Goal: Transaction & Acquisition: Purchase product/service

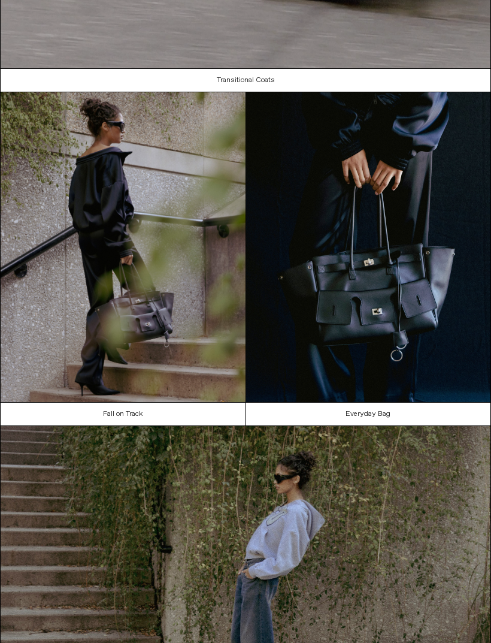
scroll to position [227, 0]
click at [449, 400] on img at bounding box center [368, 247] width 245 height 310
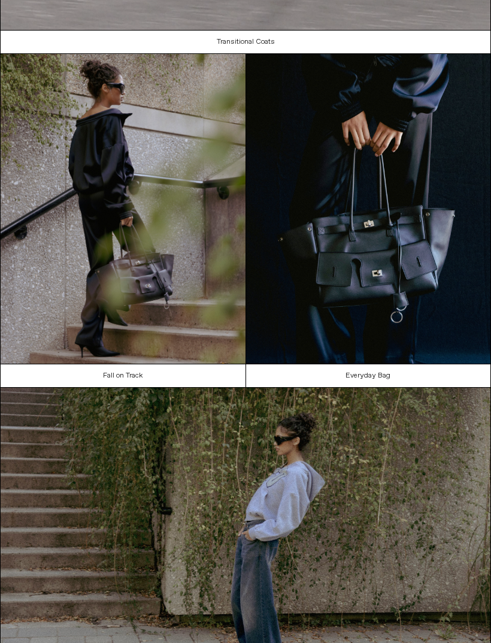
click at [82, 320] on img at bounding box center [123, 209] width 245 height 310
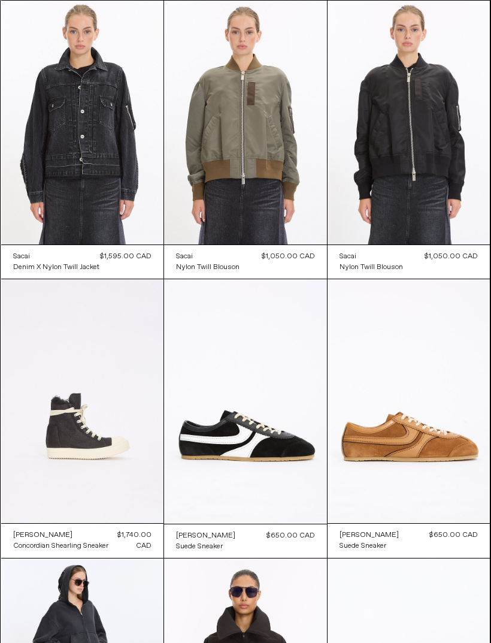
scroll to position [906, 0]
click at [61, 437] on at bounding box center [82, 401] width 163 height 244
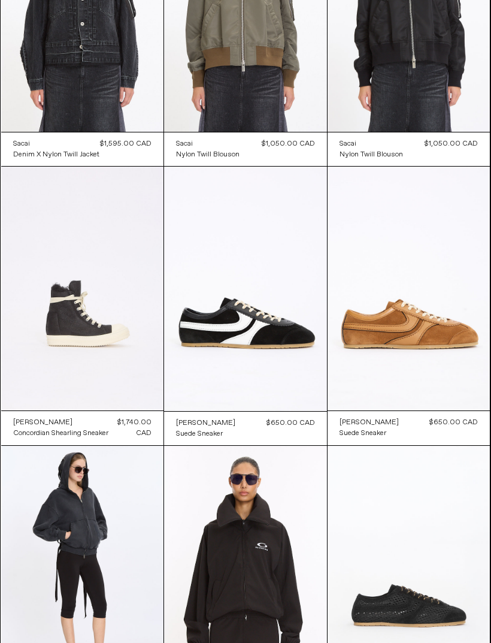
scroll to position [1019, 0]
click at [304, 352] on at bounding box center [245, 289] width 163 height 244
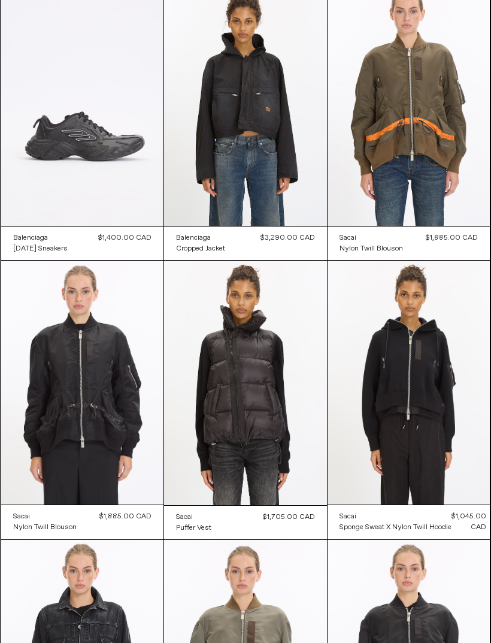
scroll to position [362, 0]
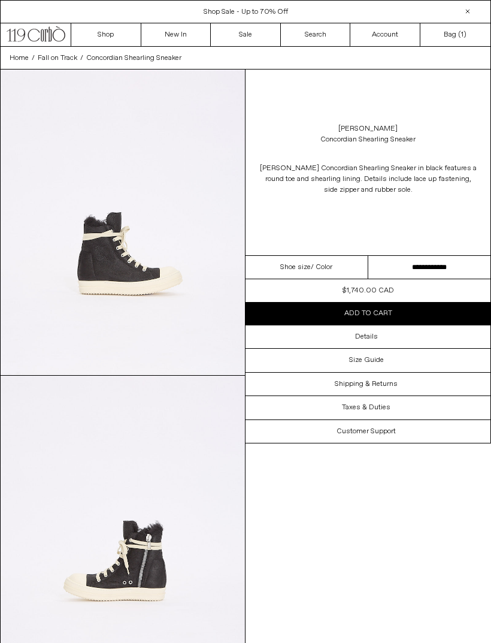
click at [440, 271] on select "**********" at bounding box center [429, 267] width 123 height 23
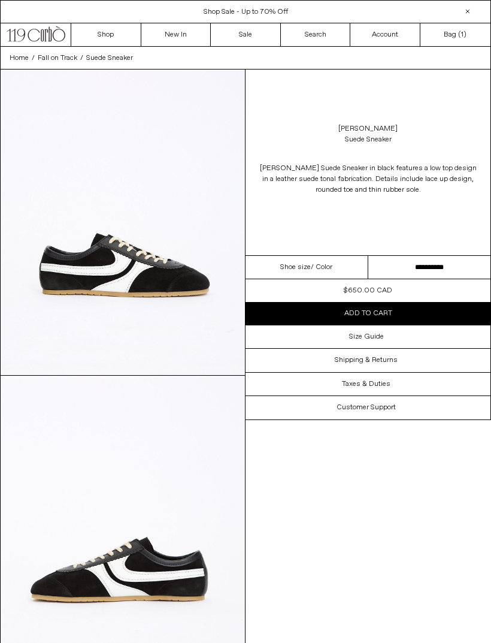
click at [444, 271] on select "**********" at bounding box center [429, 267] width 123 height 23
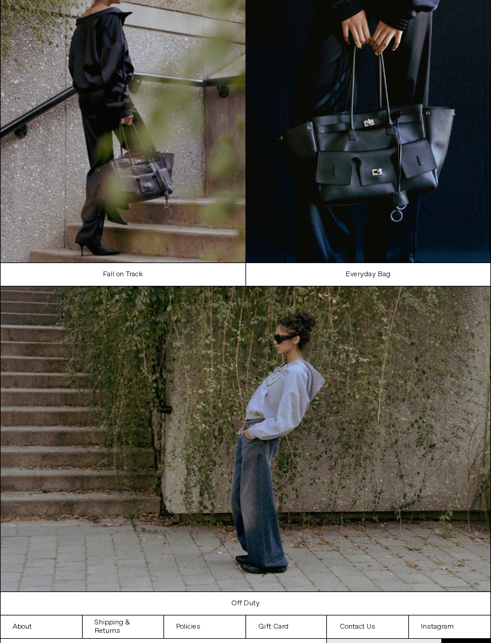
scroll to position [379, 0]
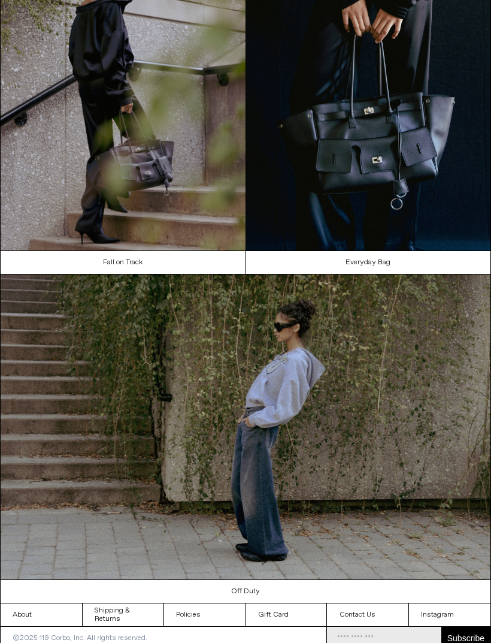
click at [83, 491] on img at bounding box center [246, 427] width 490 height 306
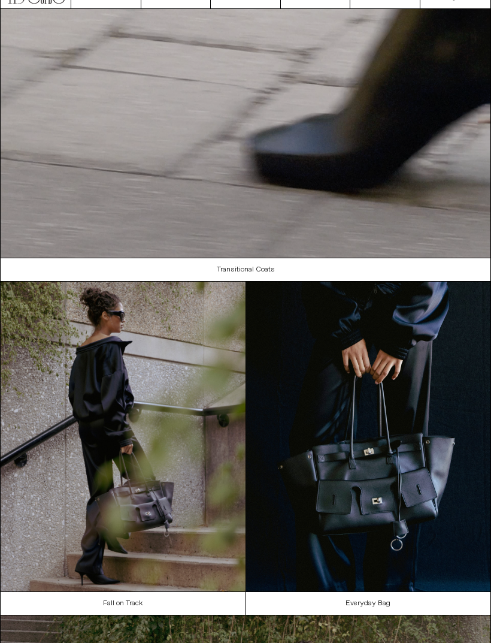
scroll to position [0, 0]
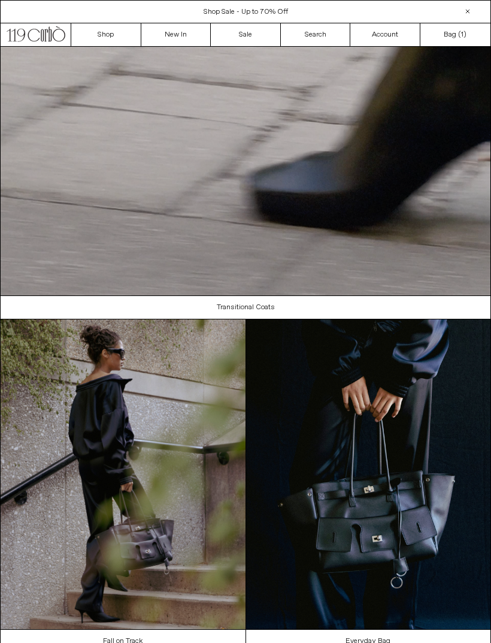
click at [232, 319] on link "Transitional Coats" at bounding box center [246, 307] width 491 height 23
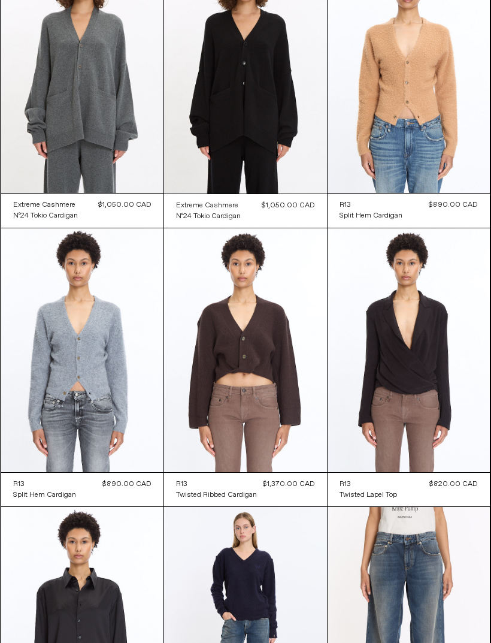
scroll to position [2900, 0]
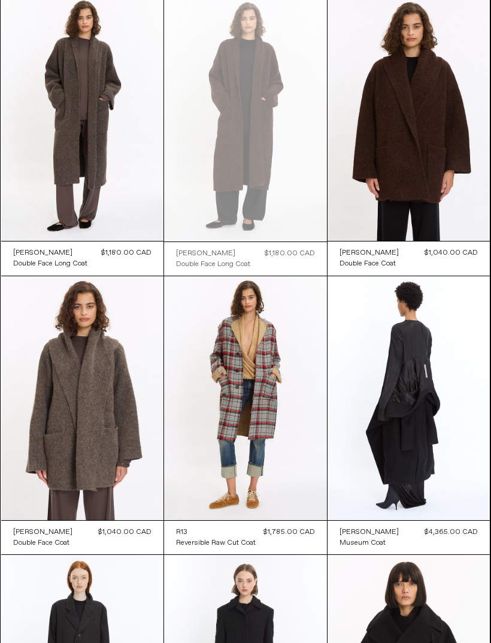
scroll to position [624, 0]
